Goal: Information Seeking & Learning: Learn about a topic

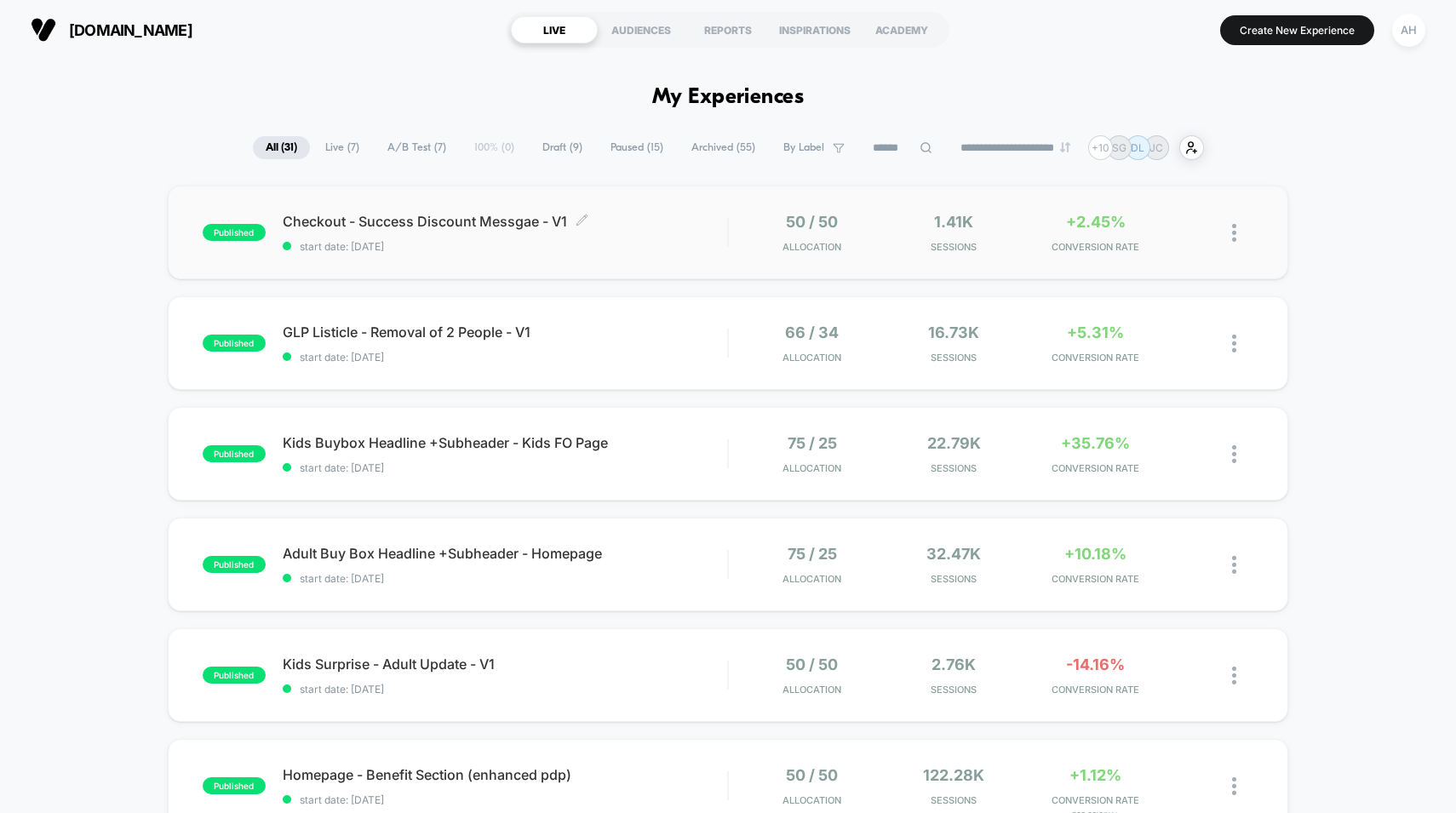
click at [655, 236] on div "Checkout - Success Discount Messgae - V1 Click to edit experience details Click…" at bounding box center [506, 233] width 445 height 40
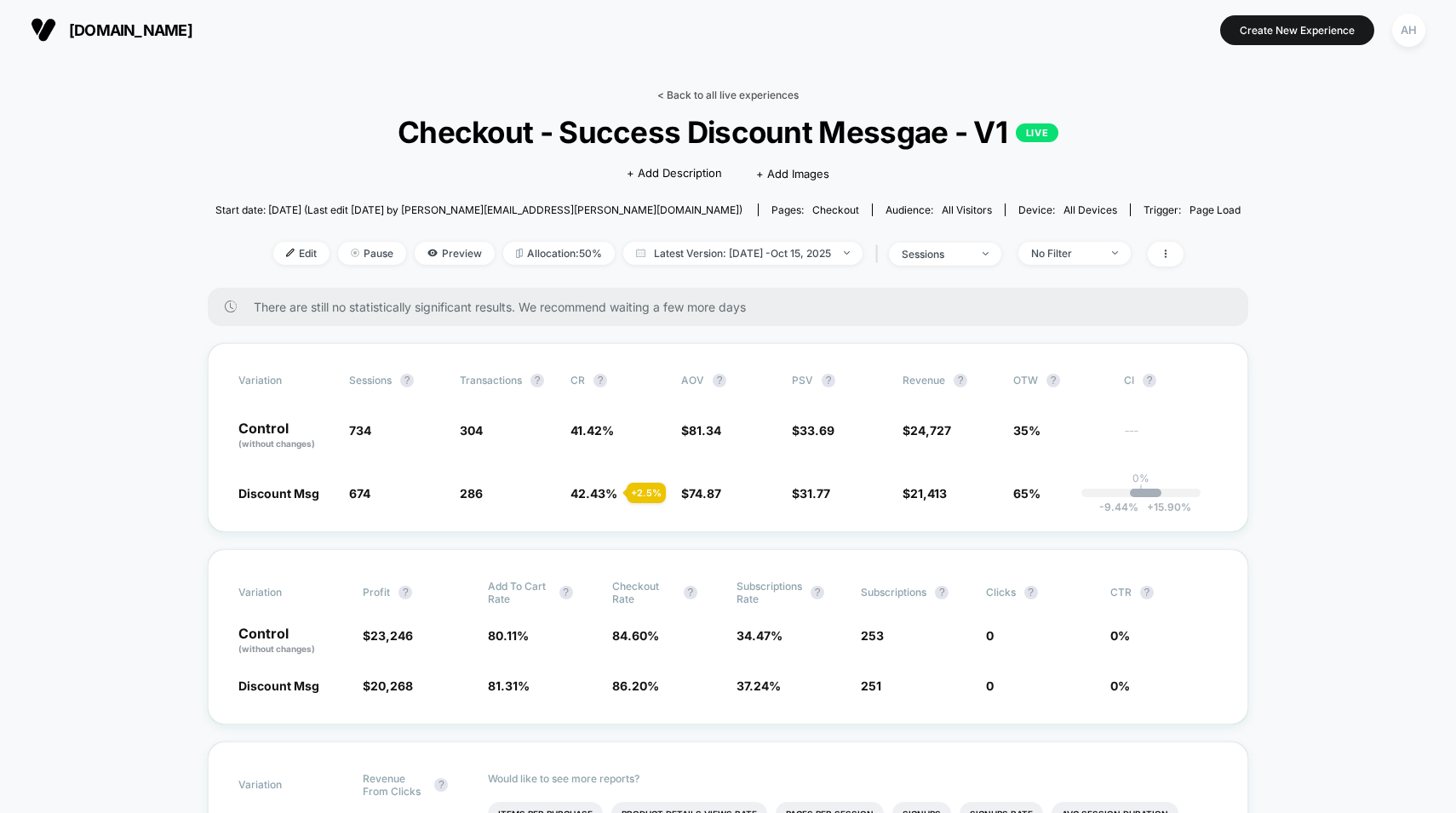
click at [740, 95] on link "< Back to all live experiences" at bounding box center [728, 95] width 141 height 13
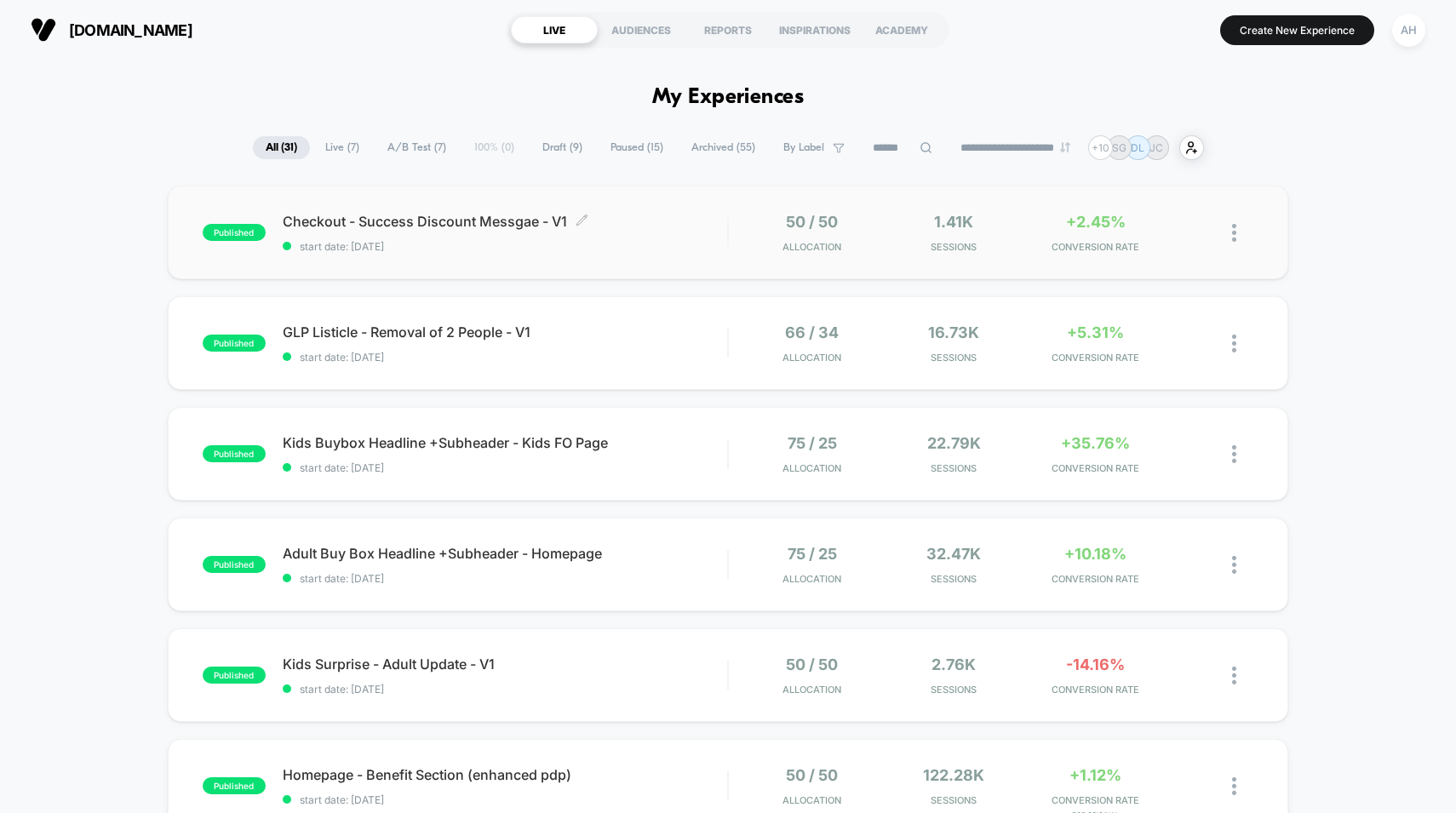
click at [672, 236] on div "Checkout - Success Discount Messgae - V1 Click to edit experience details Click…" at bounding box center [506, 233] width 445 height 40
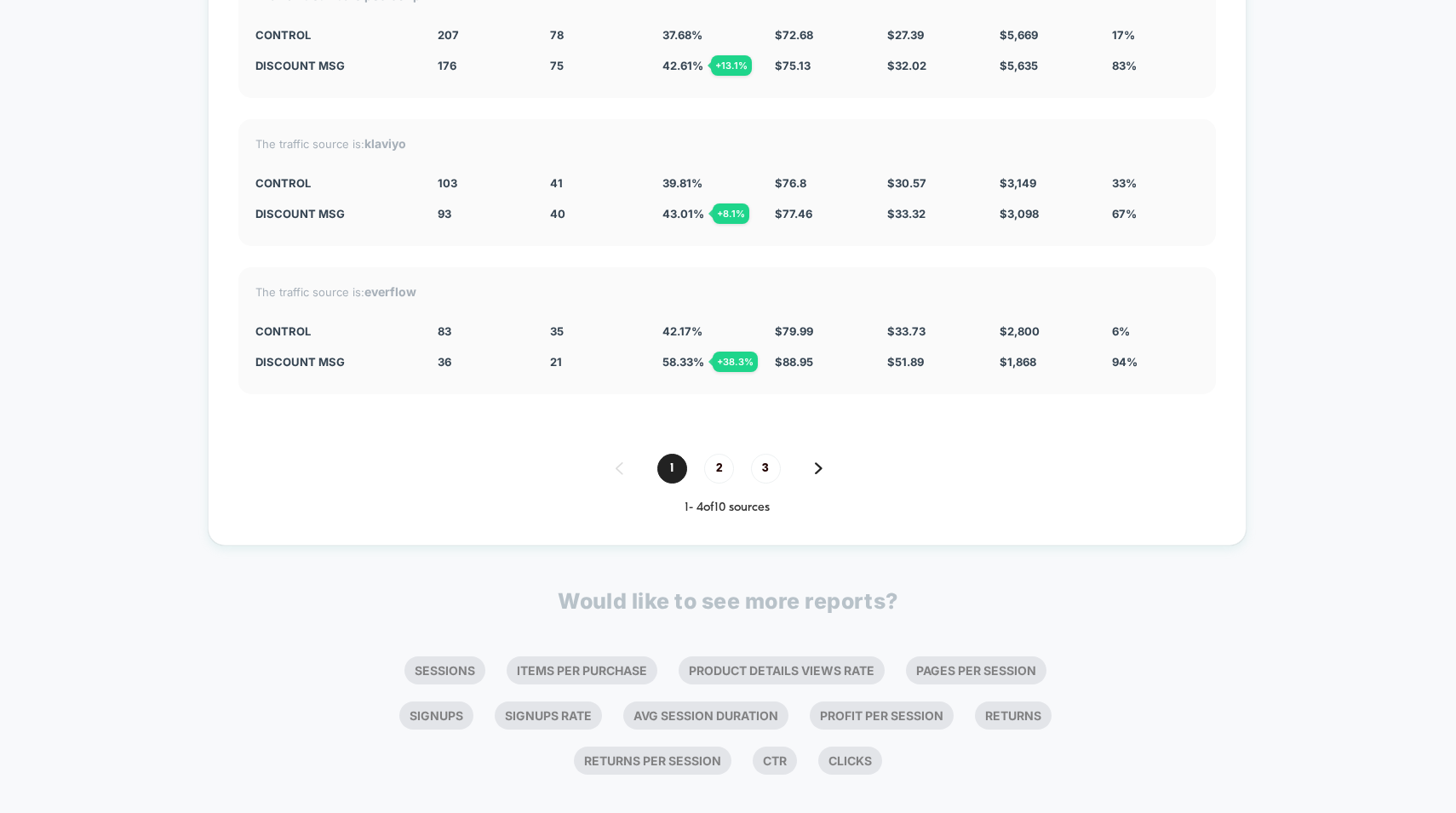
scroll to position [6510, 0]
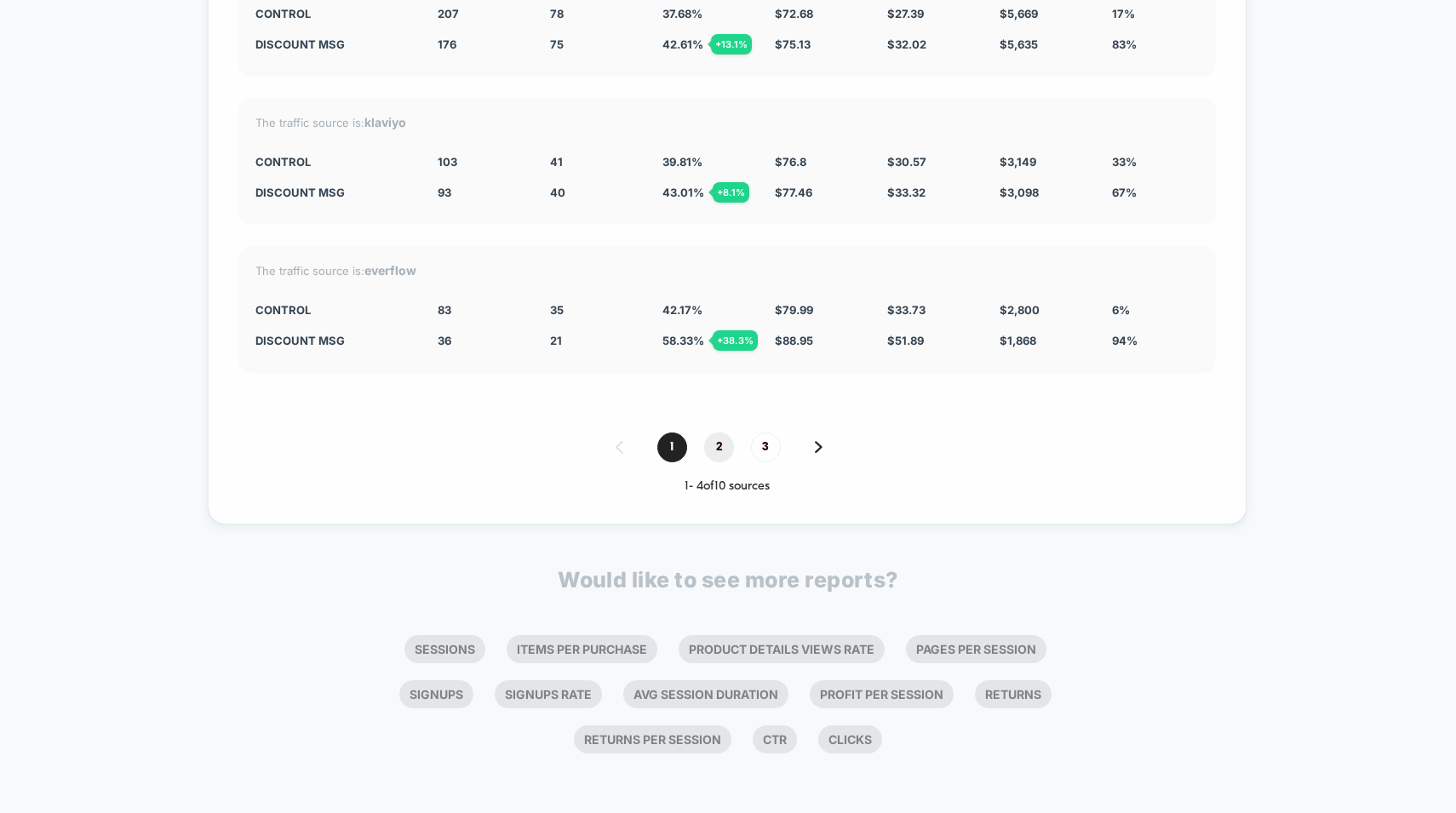
click at [716, 450] on span "2" at bounding box center [718, 447] width 30 height 30
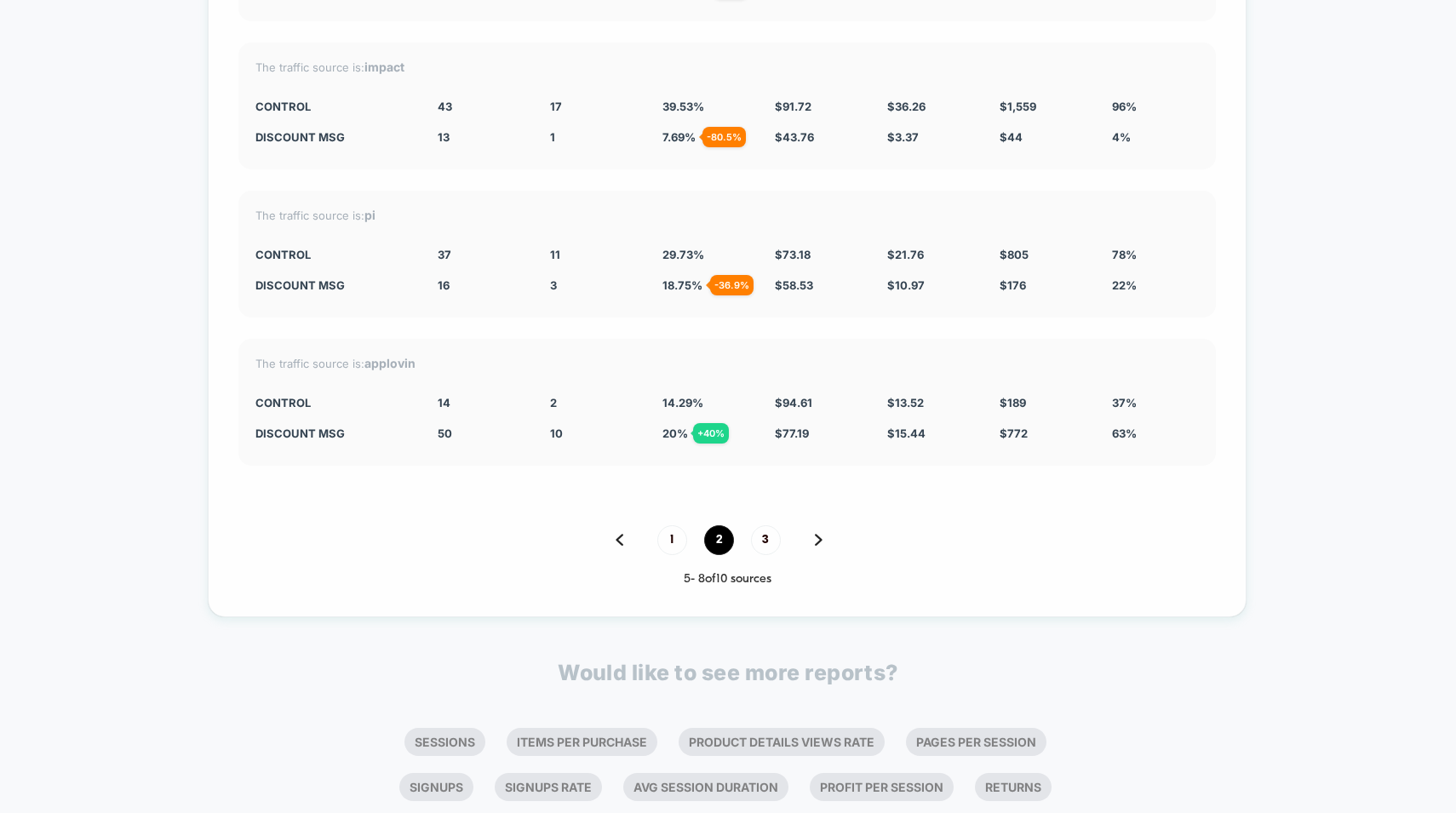
scroll to position [6242, 0]
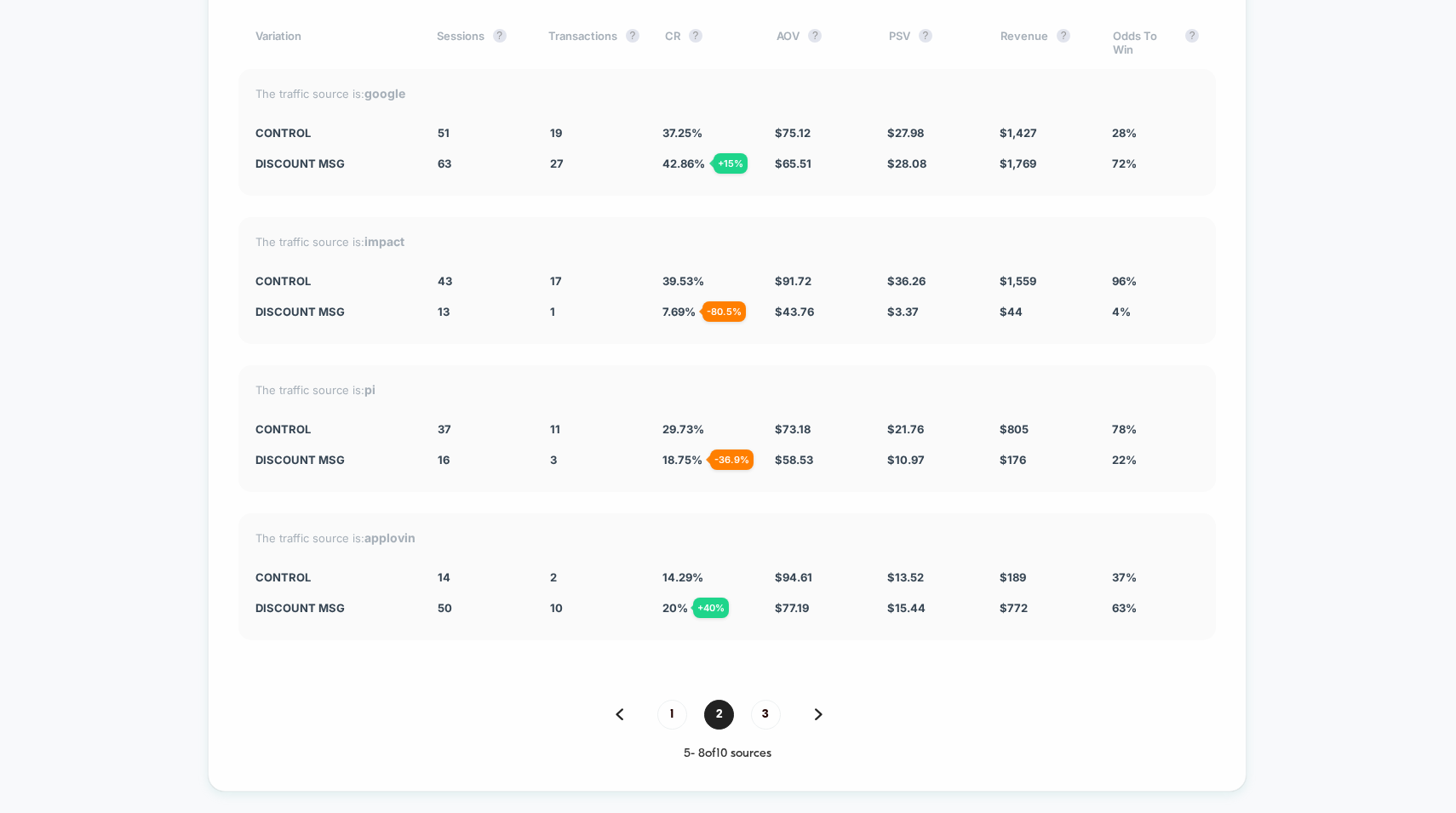
click at [763, 710] on span "3" at bounding box center [766, 715] width 30 height 30
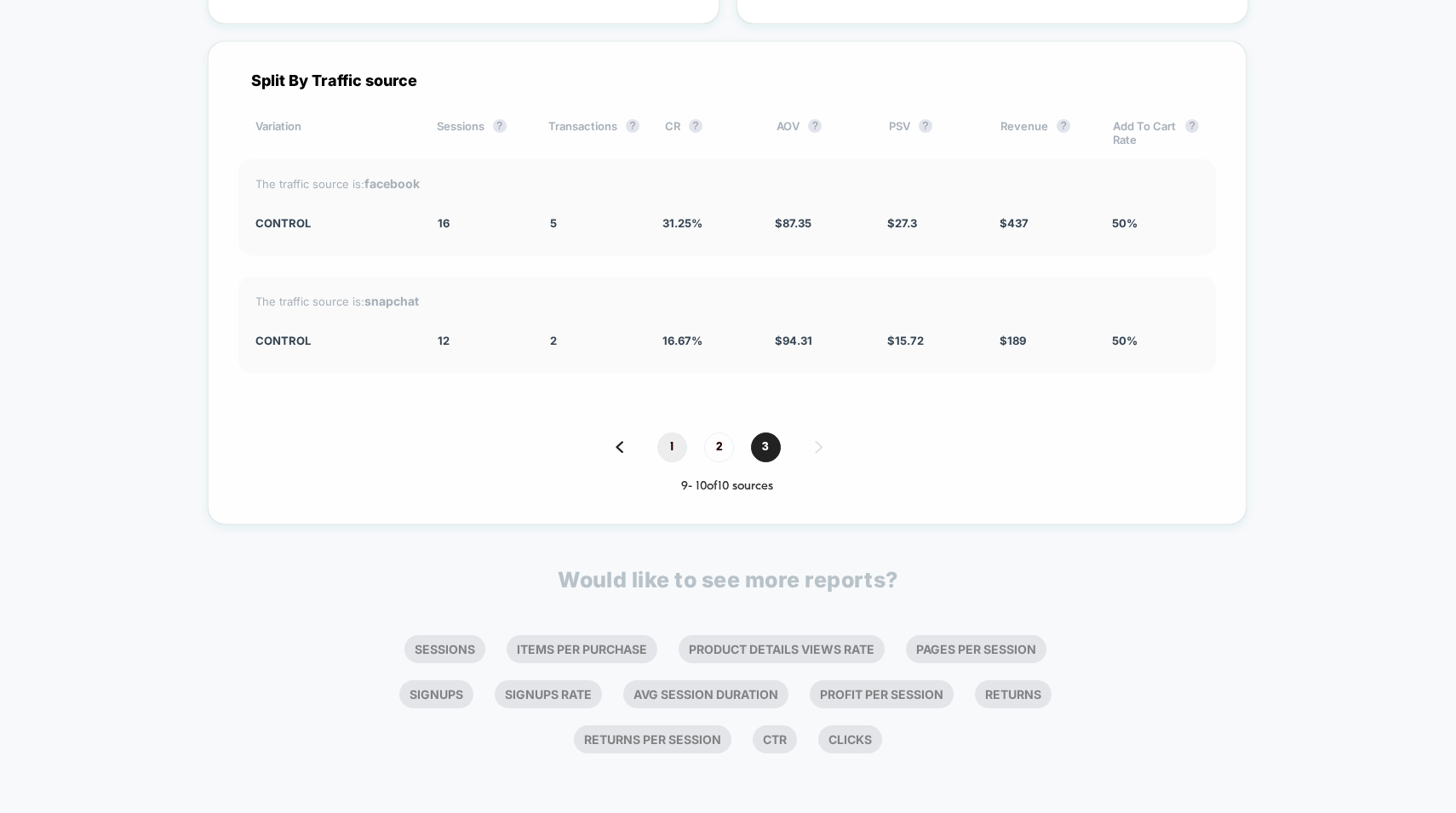
click at [668, 461] on span "1" at bounding box center [672, 447] width 30 height 30
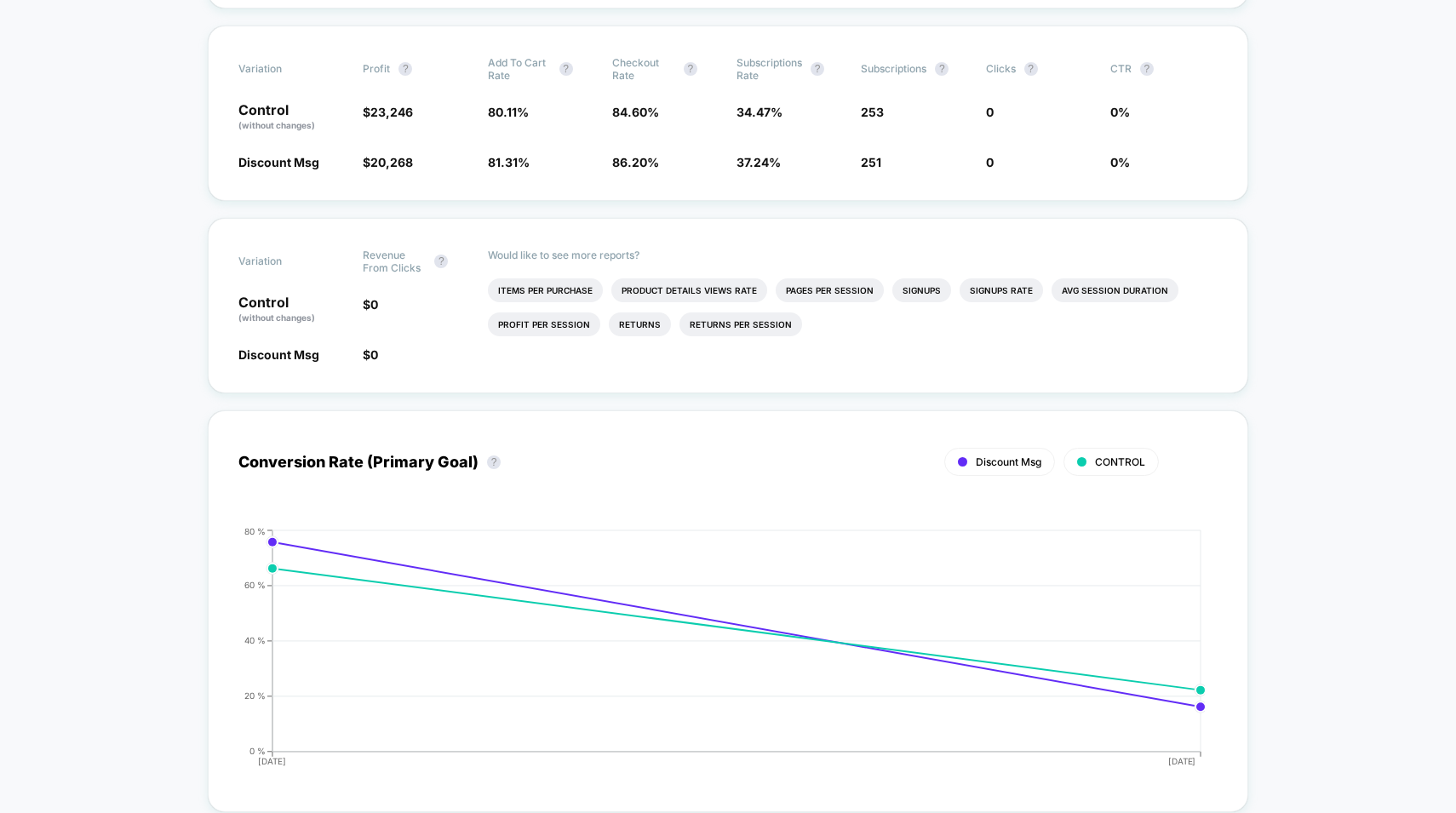
scroll to position [0, 0]
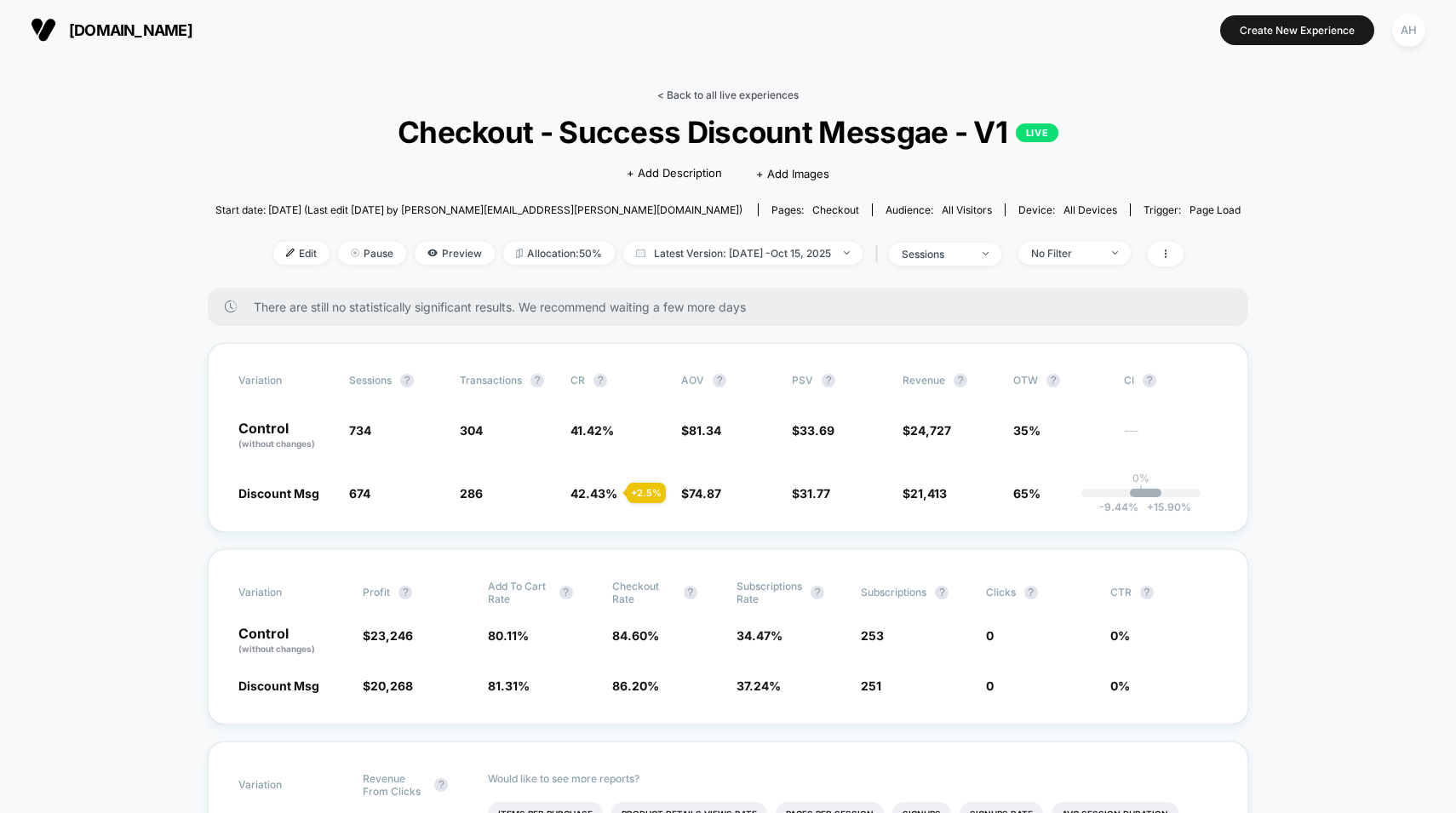
click at [731, 93] on link "< Back to all live experiences" at bounding box center [728, 95] width 141 height 13
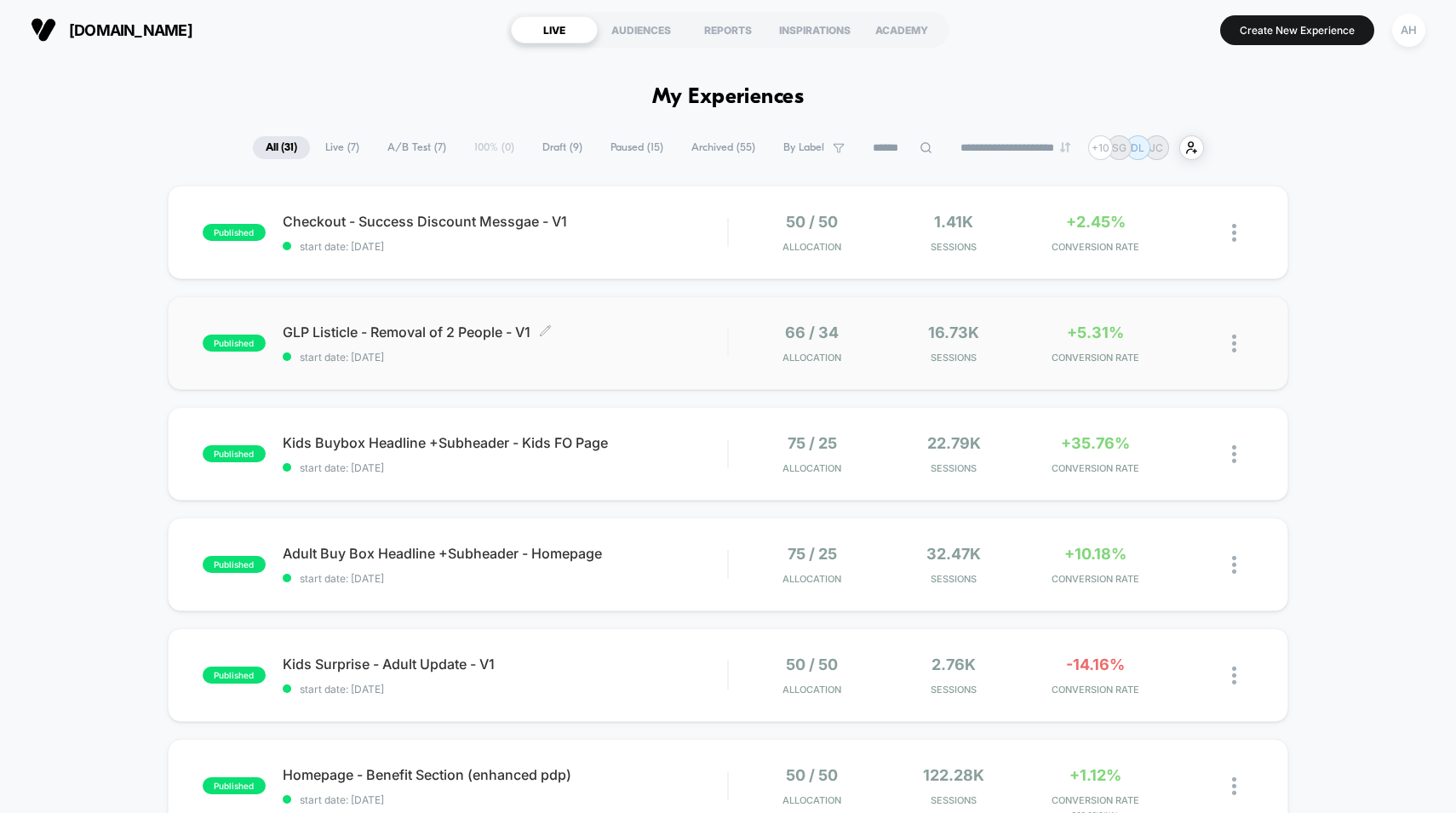
click at [683, 337] on span "GLP Listicle - Removal of 2 People - V1 Click to edit experience details" at bounding box center [506, 332] width 445 height 17
